Goal: Check status: Check status

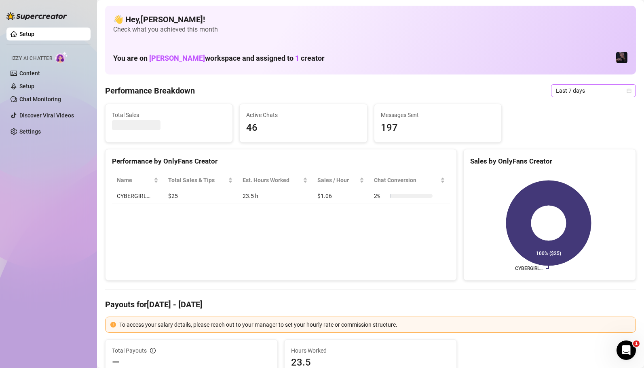
click at [590, 93] on span "Last 7 days" at bounding box center [593, 91] width 75 height 12
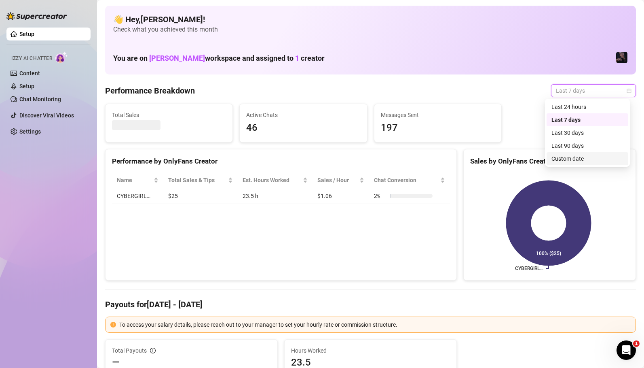
click at [577, 159] on div "Custom date" at bounding box center [588, 158] width 72 height 9
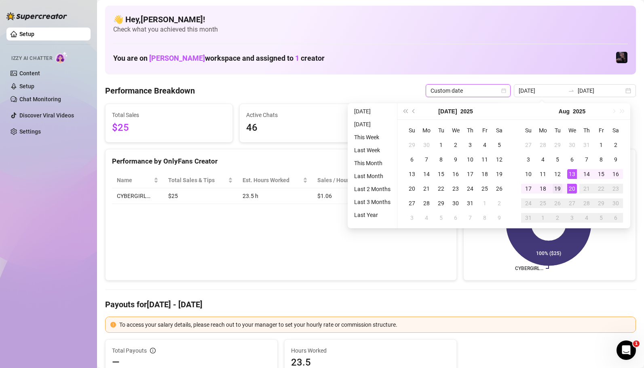
type input "[DATE]"
click at [559, 190] on div "19" at bounding box center [558, 189] width 10 height 10
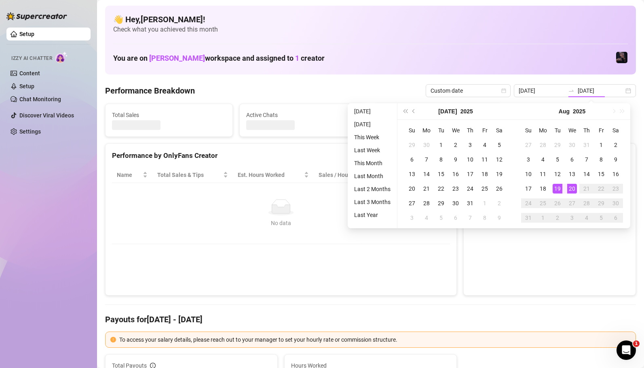
type input "[DATE]"
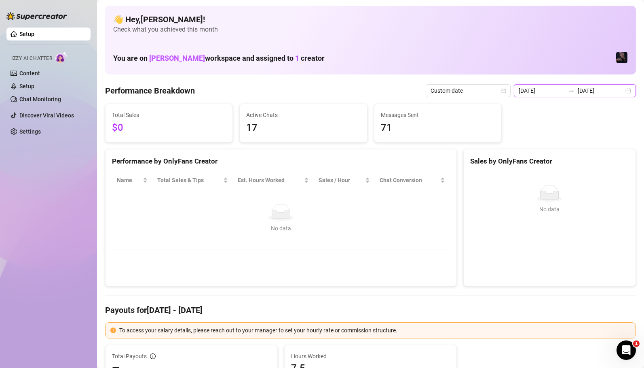
click at [584, 89] on input "[DATE]" at bounding box center [601, 90] width 46 height 9
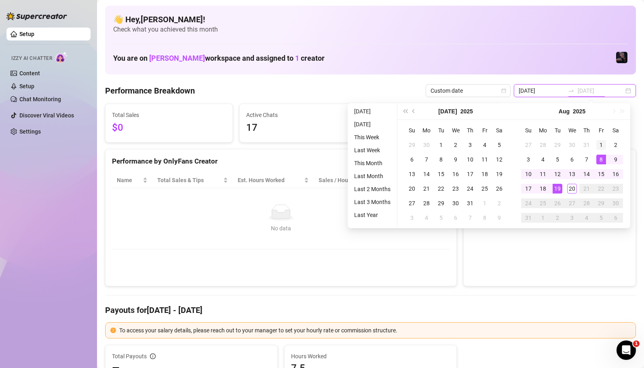
type input "[DATE]"
click at [602, 145] on div "1" at bounding box center [601, 145] width 10 height 10
type input "[DATE]"
click at [569, 192] on div "20" at bounding box center [572, 189] width 10 height 10
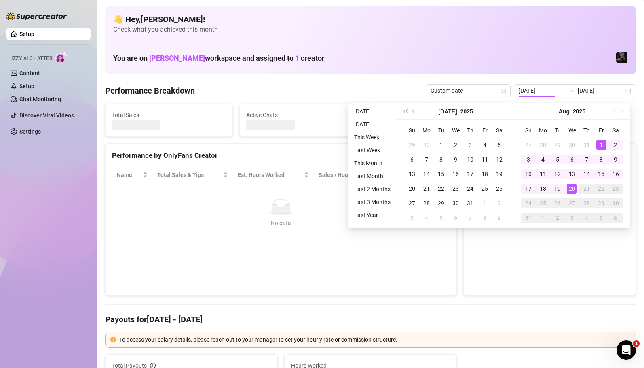
type input "[DATE]"
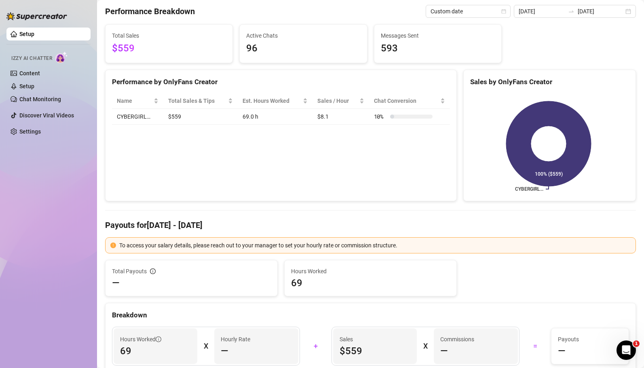
scroll to position [8, 0]
